Goal: Use online tool/utility: Utilize a website feature to perform a specific function

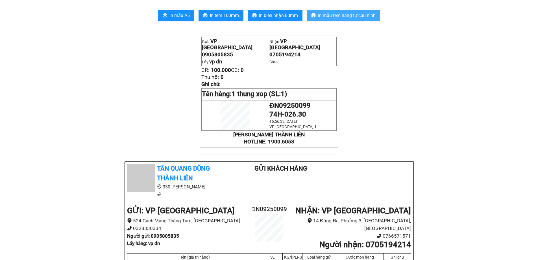
click at [345, 14] on span "In mẫu tem hàng tự cấu hình" at bounding box center [347, 15] width 58 height 7
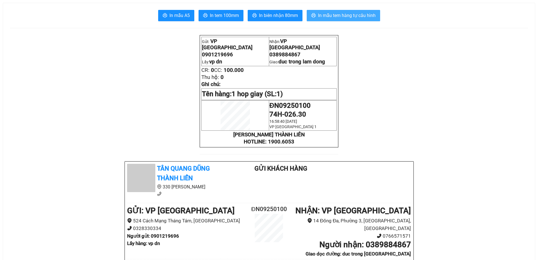
click at [355, 16] on span "In mẫu tem hàng tự cấu hình" at bounding box center [347, 15] width 58 height 7
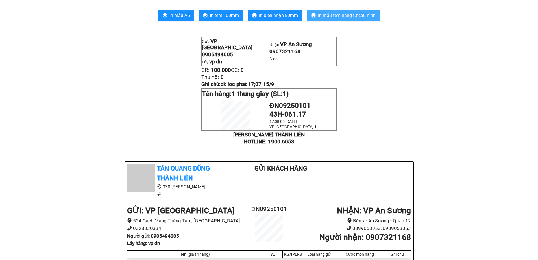
click at [349, 12] on button "In mẫu tem hàng tự cấu hình" at bounding box center [343, 15] width 73 height 11
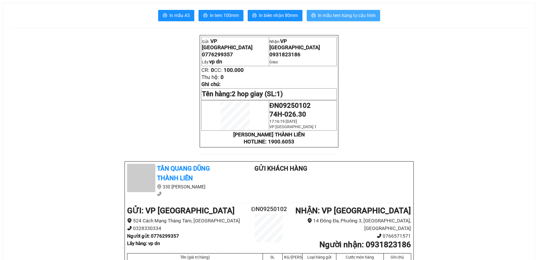
click at [359, 15] on span "In mẫu tem hàng tự cấu hình" at bounding box center [347, 15] width 58 height 7
click at [345, 13] on span "In mẫu tem hàng tự cấu hình" at bounding box center [347, 15] width 58 height 7
